Goal: Find specific page/section: Find specific page/section

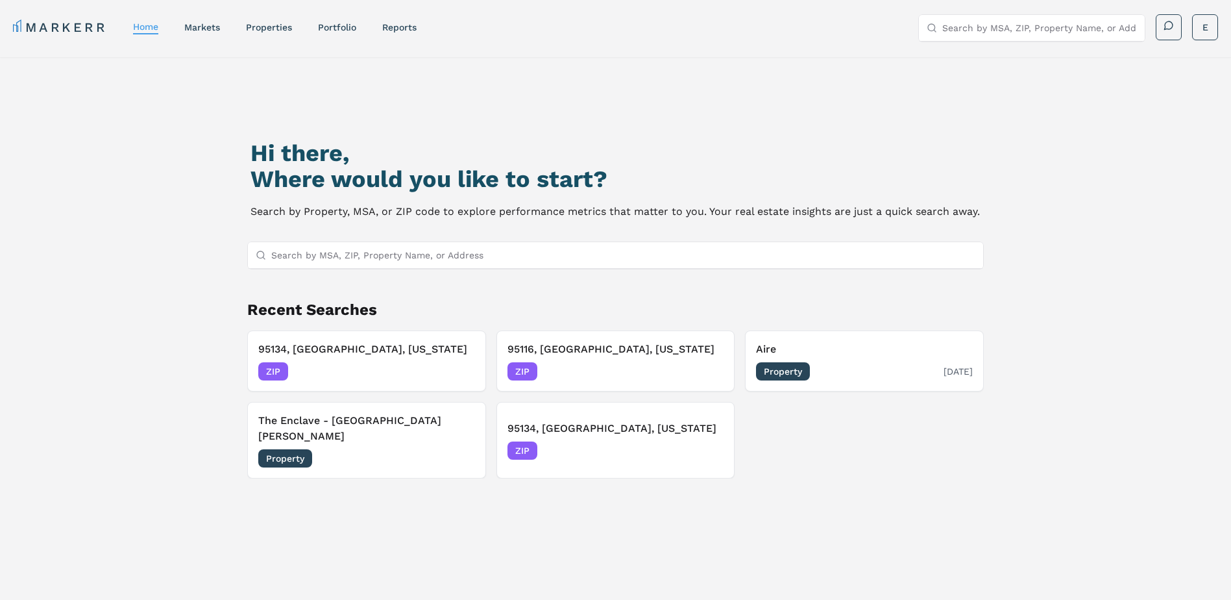
click at [828, 349] on h3 "Aire" at bounding box center [864, 349] width 217 height 16
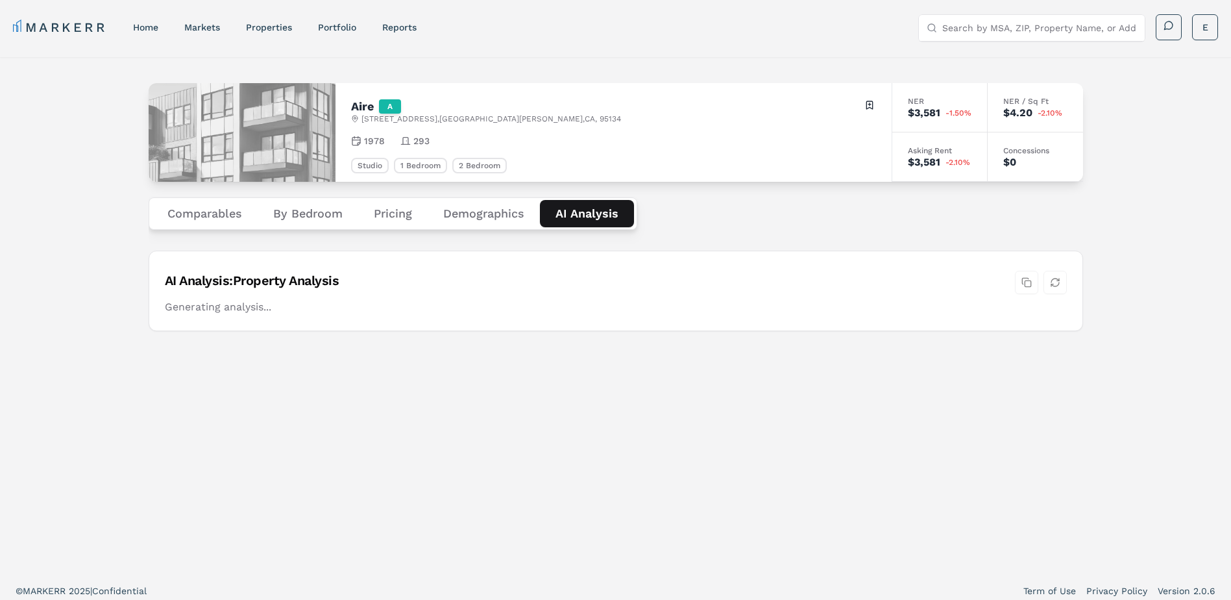
click at [593, 214] on Analysis "AI Analysis" at bounding box center [587, 213] width 94 height 27
